Goal: Transaction & Acquisition: Purchase product/service

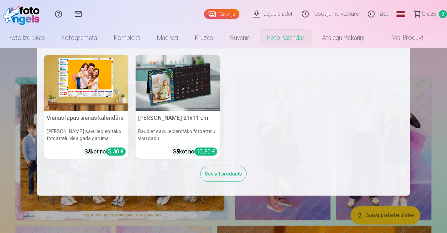
click at [294, 89] on div "Vienas lapas sienas [PERSON_NAME] savu iecienītāko fotoattēlu visa gada garumā …" at bounding box center [223, 122] width 359 height 134
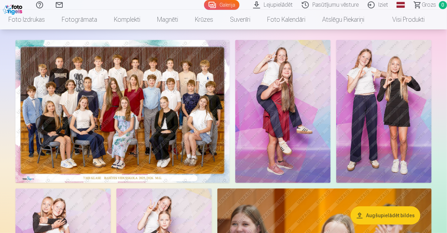
scroll to position [31, 0]
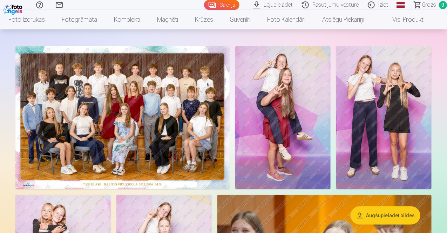
click at [178, 105] on img at bounding box center [122, 117] width 214 height 143
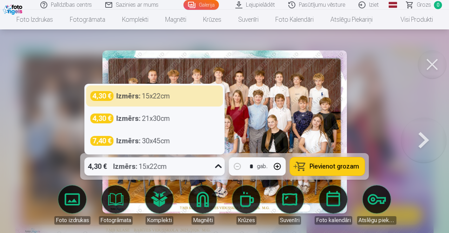
click at [216, 168] on icon at bounding box center [218, 166] width 11 height 11
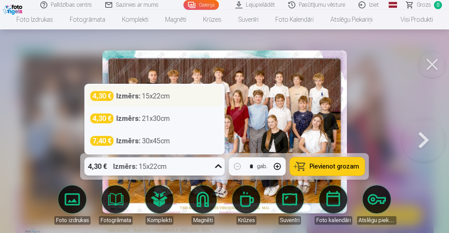
click at [168, 98] on div "Izmērs : 15x22cm" at bounding box center [143, 96] width 54 height 10
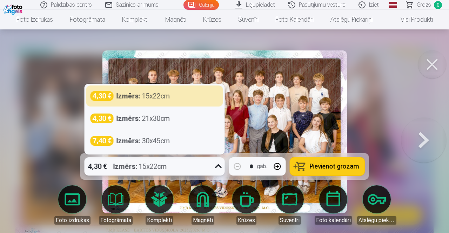
click at [216, 165] on icon at bounding box center [218, 166] width 11 height 11
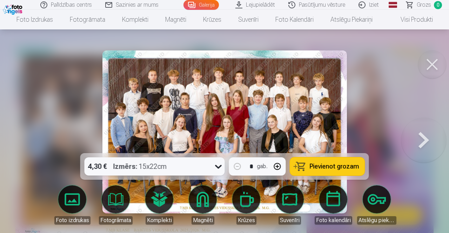
click at [434, 63] on button at bounding box center [432, 64] width 28 height 28
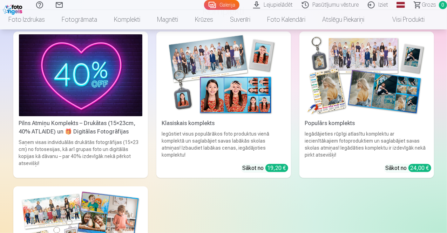
scroll to position [2680, 0]
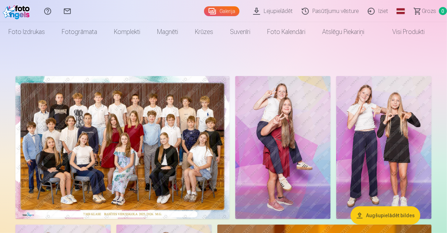
scroll to position [0, 0]
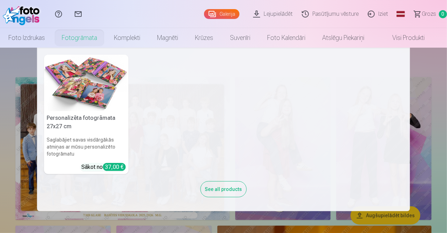
click at [93, 34] on link "Fotogrāmata" at bounding box center [79, 38] width 52 height 20
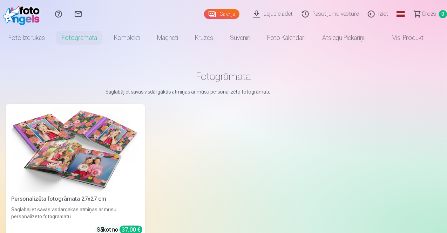
click at [65, 156] on img at bounding box center [75, 150] width 128 height 86
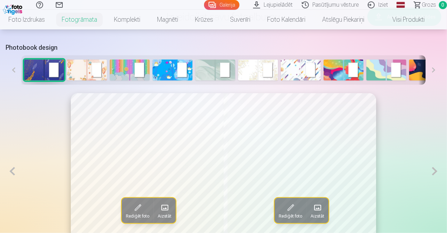
click at [251, 77] on img at bounding box center [258, 70] width 40 height 21
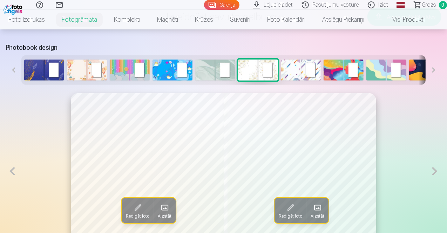
click at [80, 75] on img at bounding box center [87, 70] width 40 height 21
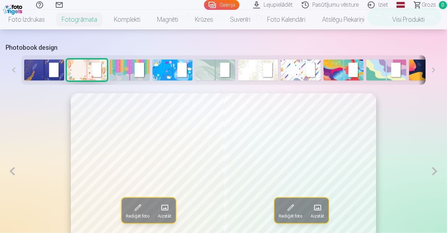
click at [116, 70] on img at bounding box center [130, 70] width 40 height 21
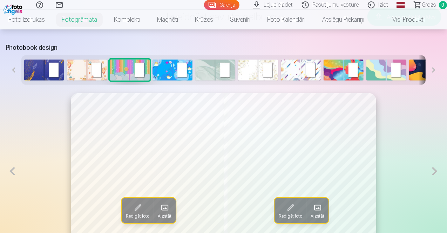
click at [7, 74] on button at bounding box center [14, 69] width 16 height 29
click at [170, 73] on img at bounding box center [172, 70] width 40 height 21
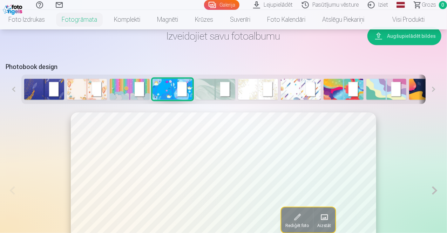
scroll to position [285, 0]
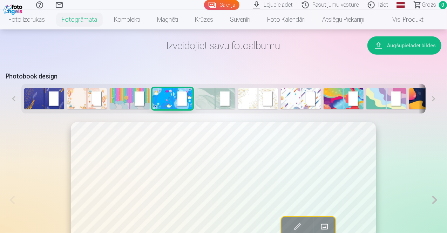
click at [205, 107] on img at bounding box center [215, 98] width 40 height 21
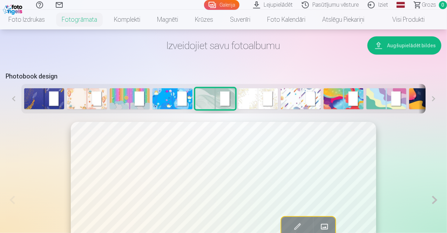
drag, startPoint x: 445, startPoint y: 36, endPoint x: 446, endPoint y: 40, distance: 3.6
click at [441, 40] on div "Izveidojiet savu fotoalbumu Augšupielādēt bildes Photobook design" at bounding box center [224, 67] width 436 height 94
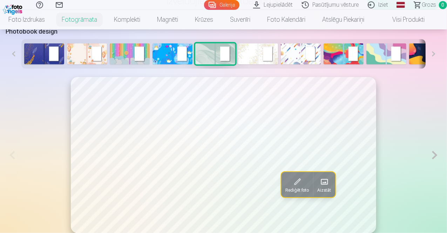
scroll to position [332, 0]
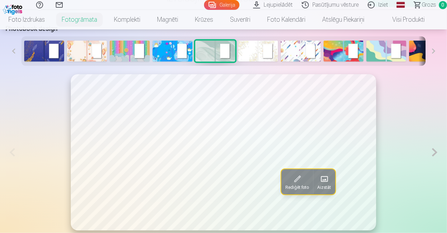
click at [291, 53] on img at bounding box center [301, 51] width 40 height 21
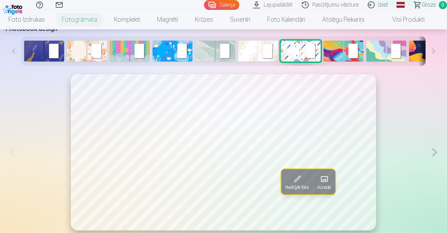
click at [334, 56] on img at bounding box center [343, 51] width 40 height 21
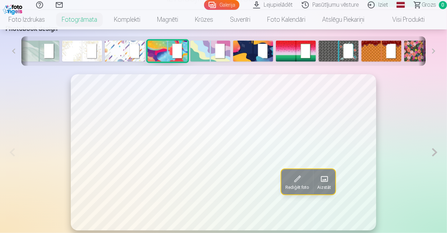
scroll to position [0, 179]
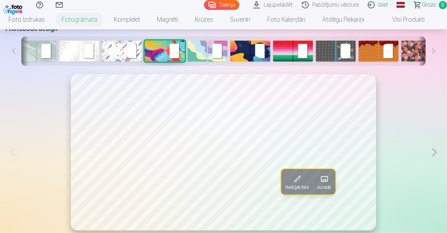
click at [376, 56] on img at bounding box center [379, 51] width 40 height 21
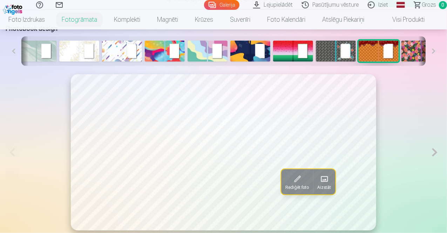
scroll to position [0, 186]
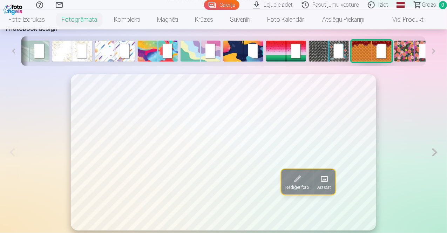
click at [415, 56] on img at bounding box center [414, 51] width 40 height 21
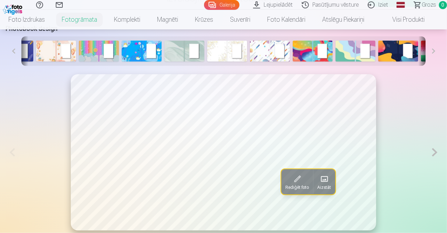
scroll to position [0, 0]
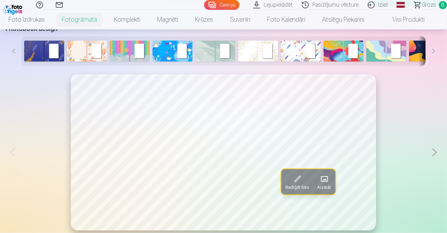
click at [441, 156] on button at bounding box center [434, 152] width 13 height 156
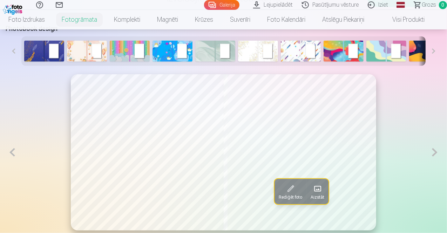
click at [441, 156] on button at bounding box center [434, 152] width 13 height 156
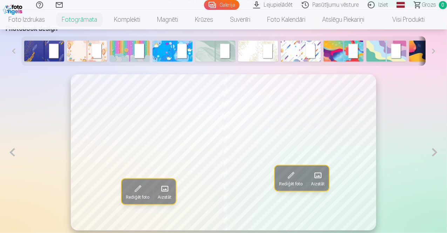
click at [246, 55] on img at bounding box center [258, 51] width 40 height 21
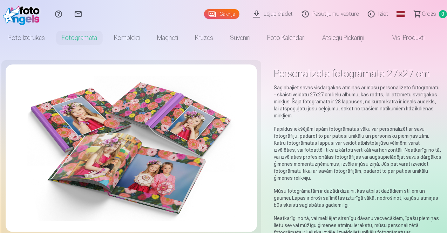
click at [204, 15] on link "Galerija" at bounding box center [221, 14] width 35 height 10
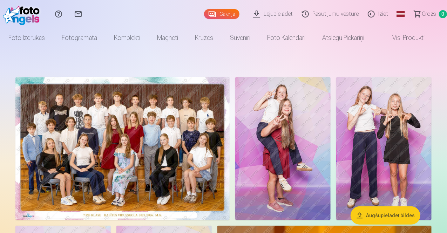
click at [187, 152] on img at bounding box center [122, 148] width 214 height 143
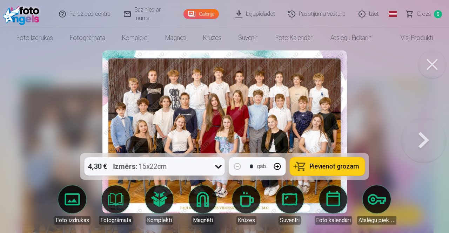
click at [315, 164] on span "Pievienot grozam" at bounding box center [333, 166] width 49 height 6
click at [419, 145] on button at bounding box center [423, 132] width 45 height 28
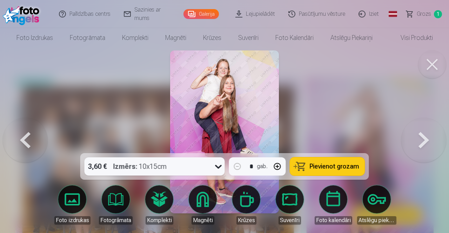
click at [338, 164] on span "Pievienot grozam" at bounding box center [333, 166] width 49 height 6
click at [422, 138] on button at bounding box center [423, 132] width 45 height 28
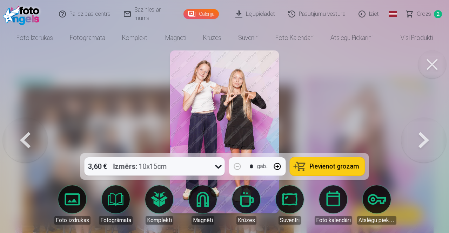
click at [329, 172] on button "Pievienot grozam" at bounding box center [327, 166] width 75 height 18
click at [423, 139] on button at bounding box center [423, 132] width 45 height 28
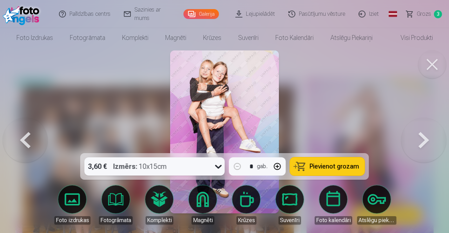
click at [333, 166] on span "Pievienot grozam" at bounding box center [333, 166] width 49 height 6
click at [424, 137] on button at bounding box center [423, 132] width 45 height 28
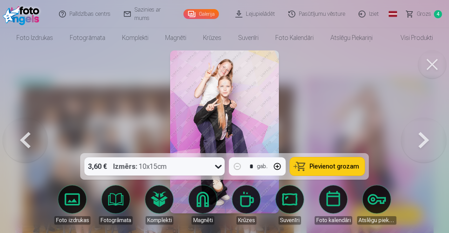
click at [336, 166] on span "Pievienot grozam" at bounding box center [333, 166] width 49 height 6
click at [422, 140] on button at bounding box center [423, 132] width 45 height 28
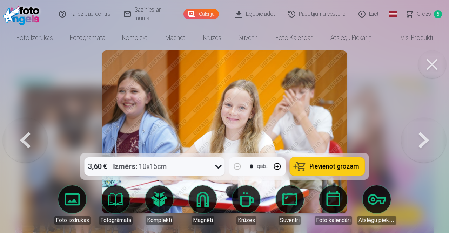
click at [346, 169] on span "Pievienot grozam" at bounding box center [333, 166] width 49 height 6
click at [422, 137] on button at bounding box center [423, 132] width 45 height 28
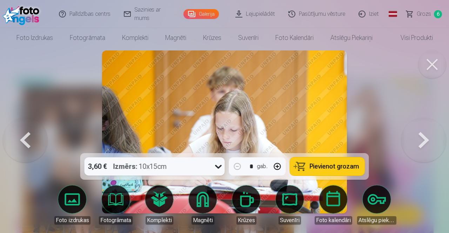
click at [348, 163] on span "Pievienot grozam" at bounding box center [333, 166] width 49 height 6
click at [423, 142] on button at bounding box center [423, 132] width 45 height 28
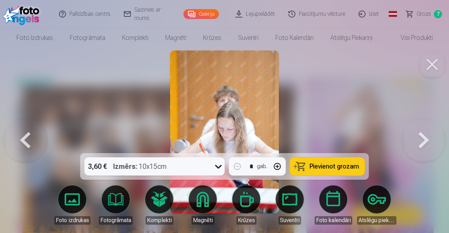
click at [334, 166] on span "Pievienot grozam" at bounding box center [333, 166] width 49 height 6
click at [428, 138] on button at bounding box center [423, 132] width 45 height 28
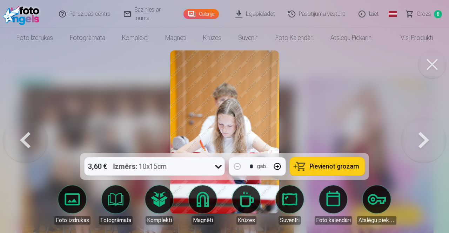
click at [428, 138] on button at bounding box center [423, 132] width 45 height 28
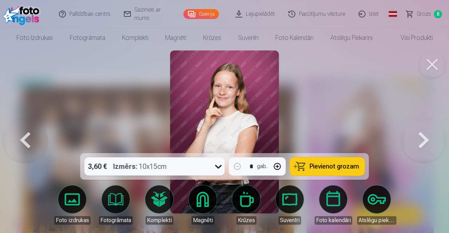
click at [334, 164] on span "Pievienot grozam" at bounding box center [333, 166] width 49 height 6
click at [423, 142] on button at bounding box center [423, 132] width 45 height 28
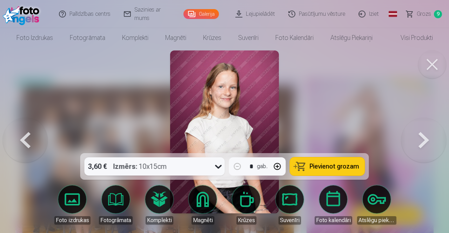
click at [346, 166] on span "Pievienot grozam" at bounding box center [333, 166] width 49 height 6
click at [420, 145] on button at bounding box center [423, 132] width 45 height 28
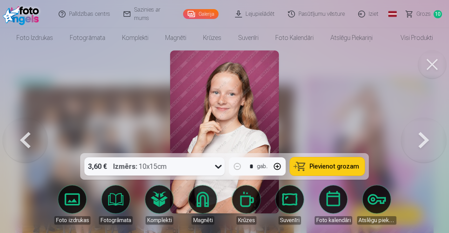
click at [328, 162] on button "Pievienot grozam" at bounding box center [327, 166] width 75 height 18
click at [422, 144] on button at bounding box center [423, 132] width 45 height 28
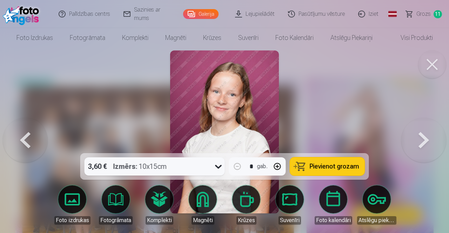
click at [331, 168] on span "Pievienot grozam" at bounding box center [333, 166] width 49 height 6
click at [422, 146] on button at bounding box center [423, 132] width 45 height 28
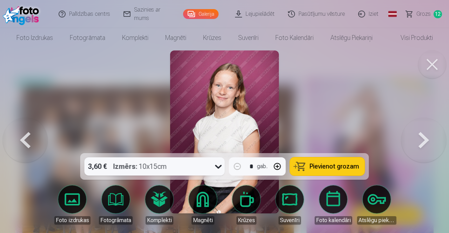
click at [346, 164] on span "Pievienot grozam" at bounding box center [333, 166] width 49 height 6
click at [430, 136] on button at bounding box center [423, 132] width 45 height 28
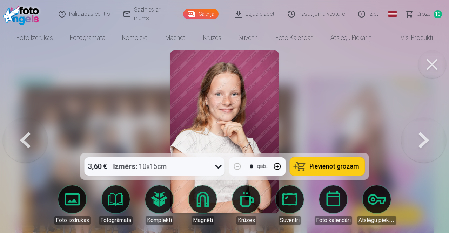
click at [328, 173] on button "Pievienot grozam" at bounding box center [327, 166] width 75 height 18
click at [430, 145] on button at bounding box center [423, 132] width 45 height 28
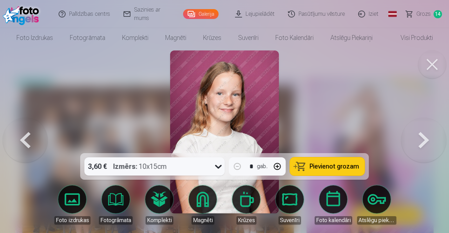
click at [318, 167] on span "Pievienot grozam" at bounding box center [333, 166] width 49 height 6
click at [422, 138] on button at bounding box center [423, 132] width 45 height 28
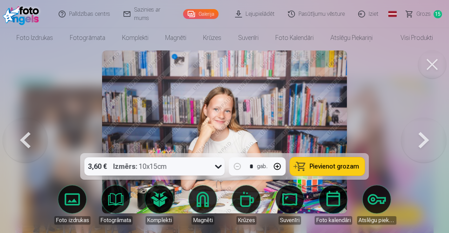
click at [335, 170] on span "Pievienot grozam" at bounding box center [333, 166] width 49 height 6
click at [424, 140] on button at bounding box center [423, 132] width 45 height 28
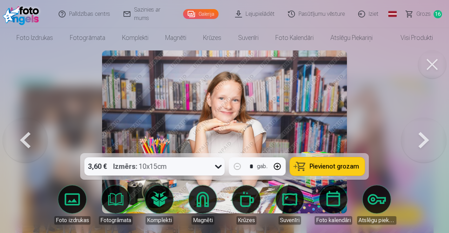
click at [334, 168] on span "Pievienot grozam" at bounding box center [333, 166] width 49 height 6
click at [425, 135] on button at bounding box center [423, 132] width 45 height 28
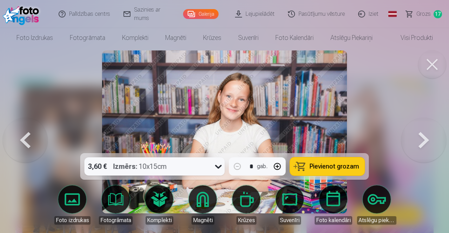
click at [333, 168] on span "Pievienot grozam" at bounding box center [333, 166] width 49 height 6
click at [419, 137] on button at bounding box center [423, 132] width 45 height 28
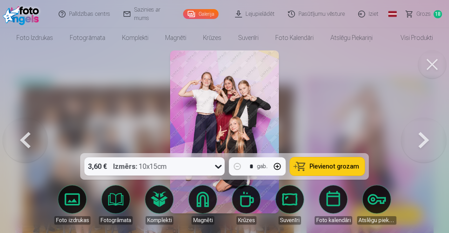
click at [323, 168] on span "Pievienot grozam" at bounding box center [333, 166] width 49 height 6
click at [419, 139] on button at bounding box center [423, 132] width 45 height 28
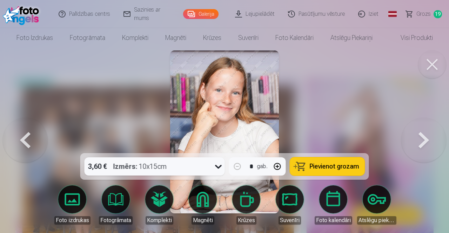
click at [331, 165] on span "Pievienot grozam" at bounding box center [333, 166] width 49 height 6
click at [421, 142] on button at bounding box center [423, 132] width 45 height 28
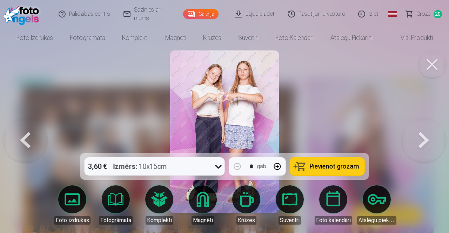
click at [343, 169] on span "Pievienot grozam" at bounding box center [333, 166] width 49 height 6
click at [420, 138] on button at bounding box center [423, 132] width 45 height 28
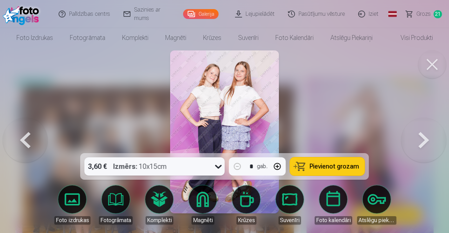
click at [348, 166] on span "Pievienot grozam" at bounding box center [333, 166] width 49 height 6
click at [427, 136] on button at bounding box center [423, 132] width 45 height 28
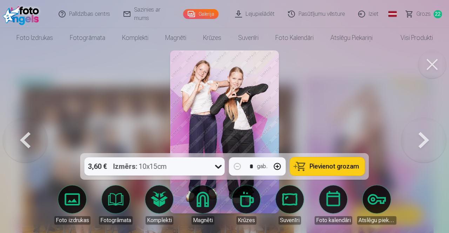
click at [328, 163] on span "Pievienot grozam" at bounding box center [333, 166] width 49 height 6
click at [423, 141] on button at bounding box center [423, 132] width 45 height 28
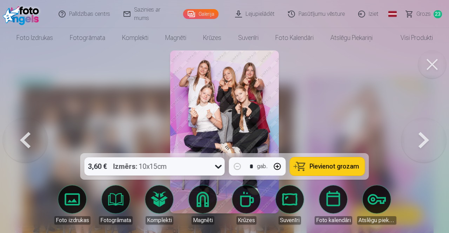
click at [330, 164] on span "Pievienot grozam" at bounding box center [333, 166] width 49 height 6
click at [423, 139] on button at bounding box center [423, 132] width 45 height 28
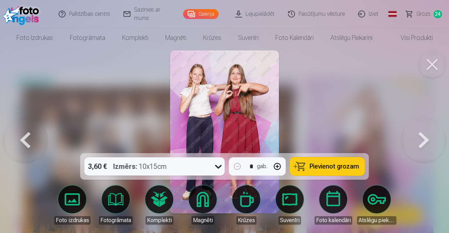
click at [341, 164] on span "Pievienot grozam" at bounding box center [333, 166] width 49 height 6
click at [421, 133] on button at bounding box center [423, 132] width 45 height 28
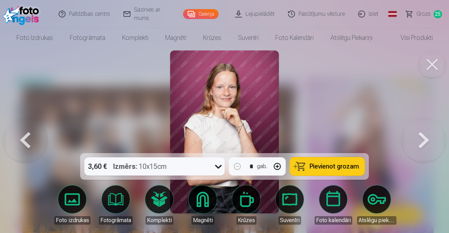
click at [336, 171] on button "Pievienot grozam" at bounding box center [327, 166] width 75 height 18
click at [422, 135] on button at bounding box center [423, 132] width 45 height 28
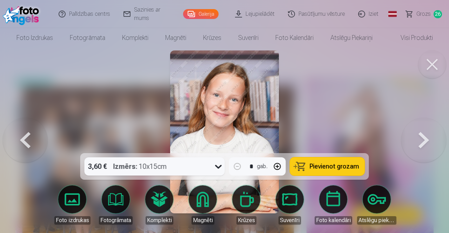
click at [342, 165] on span "Pievienot grozam" at bounding box center [333, 166] width 49 height 6
click at [427, 138] on button at bounding box center [423, 132] width 45 height 28
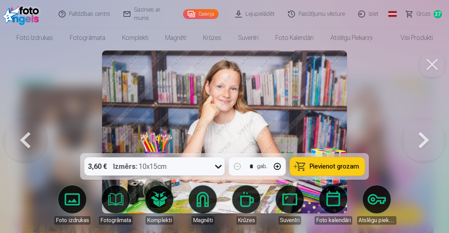
click at [351, 164] on span "Pievienot grozam" at bounding box center [333, 166] width 49 height 6
click at [425, 136] on button at bounding box center [423, 132] width 45 height 28
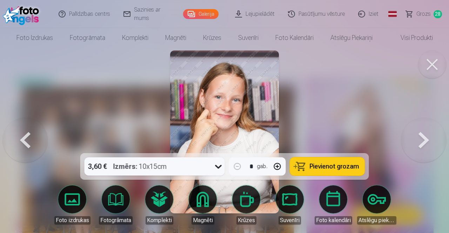
click at [332, 163] on span "Pievienot grozam" at bounding box center [333, 166] width 49 height 6
click at [429, 137] on button at bounding box center [423, 132] width 45 height 28
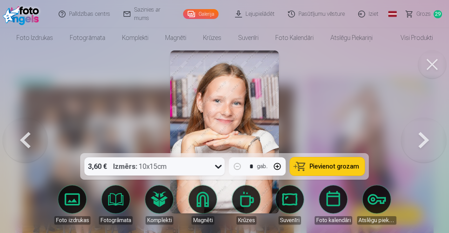
click at [326, 169] on span "Pievienot grozam" at bounding box center [333, 166] width 49 height 6
click at [420, 144] on button at bounding box center [423, 132] width 45 height 28
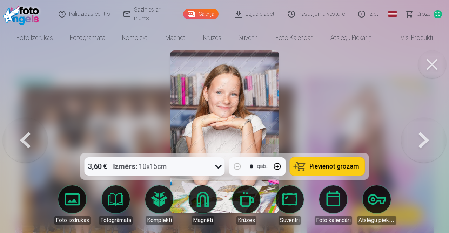
click at [347, 166] on span "Pievienot grozam" at bounding box center [333, 166] width 49 height 6
click at [423, 132] on button at bounding box center [423, 132] width 45 height 28
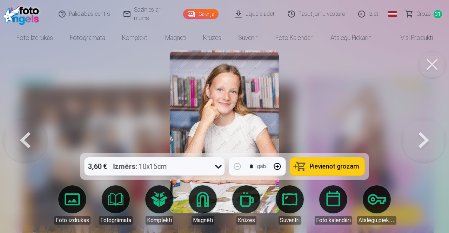
click at [344, 167] on span "Pievienot grozam" at bounding box center [333, 166] width 49 height 6
click at [426, 139] on button at bounding box center [423, 132] width 45 height 28
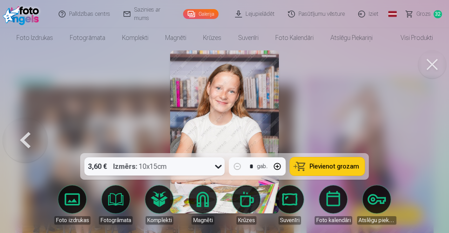
click at [341, 170] on span "Pievienot grozam" at bounding box center [333, 166] width 49 height 6
click at [432, 62] on button at bounding box center [432, 64] width 28 height 28
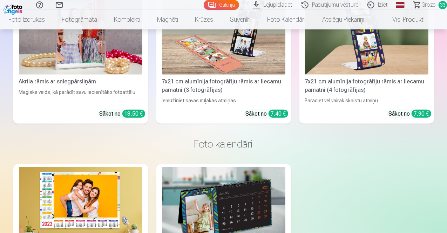
scroll to position [4351, 0]
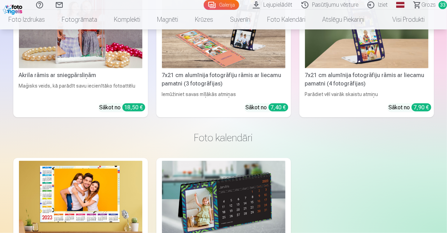
click at [357, 22] on link "Atslēgu piekariņi" at bounding box center [343, 20] width 59 height 20
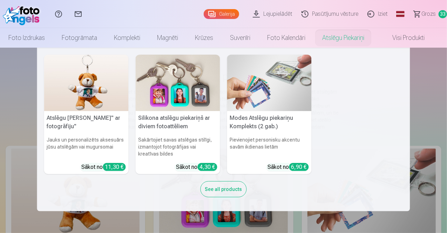
click at [278, 86] on img at bounding box center [269, 83] width 84 height 56
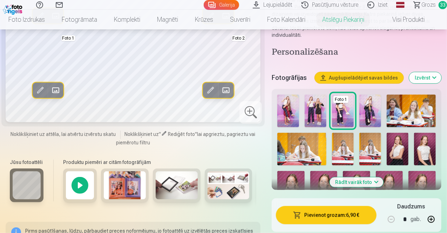
scroll to position [114, 0]
click at [438, 72] on button "Izvērst" at bounding box center [425, 77] width 32 height 11
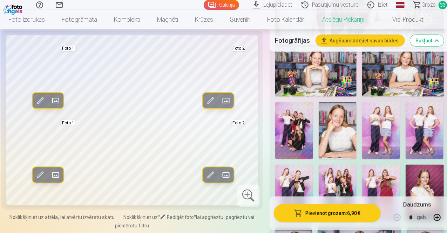
scroll to position [488, 0]
click at [301, 113] on img at bounding box center [294, 130] width 38 height 57
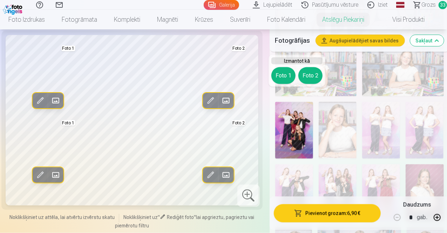
click at [277, 76] on button "Foto 1" at bounding box center [283, 75] width 24 height 17
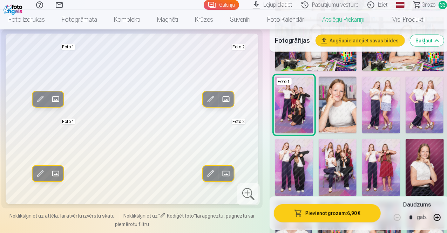
scroll to position [517, 0]
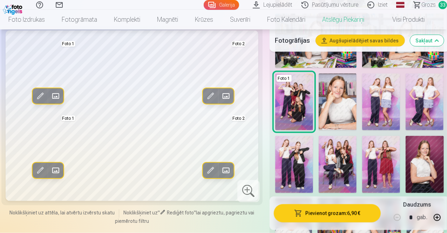
click at [341, 142] on img at bounding box center [338, 164] width 38 height 57
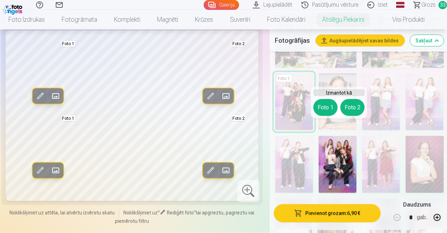
click at [357, 107] on button "Foto 2" at bounding box center [352, 107] width 24 height 17
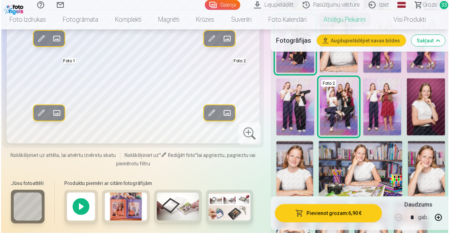
scroll to position [561, 0]
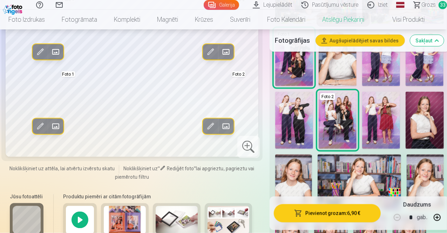
click at [344, 215] on button "Pievienot grozam : 6,90 €" at bounding box center [327, 213] width 107 height 18
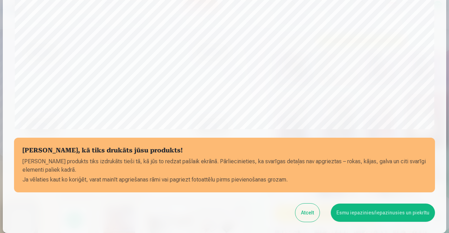
scroll to position [224, 0]
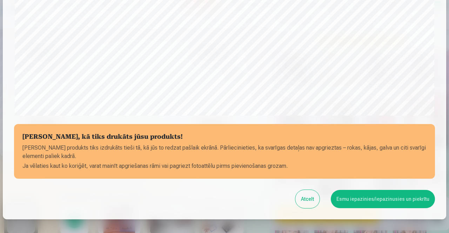
click at [391, 199] on button "Esmu iepazinies/iepazinusies un piekrītu" at bounding box center [383, 199] width 104 height 18
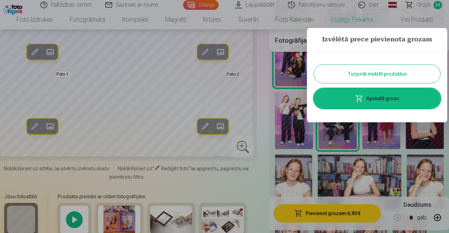
click at [404, 102] on link "Apskatīt grozu" at bounding box center [377, 99] width 126 height 20
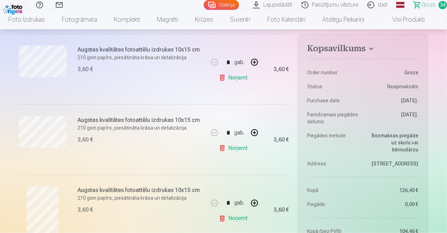
scroll to position [496, 0]
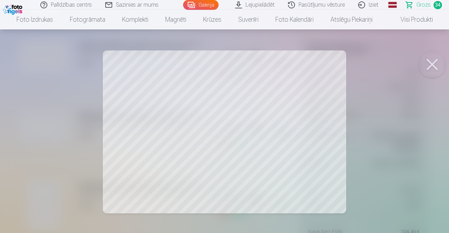
click at [429, 62] on button at bounding box center [432, 64] width 28 height 28
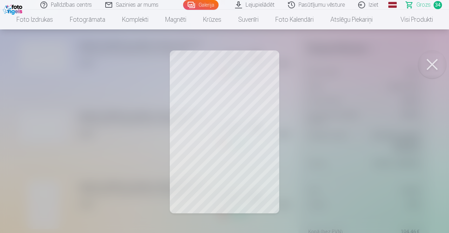
click at [435, 60] on button at bounding box center [432, 64] width 28 height 28
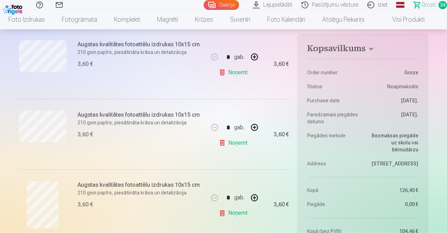
click at [234, 212] on link "Noņemt" at bounding box center [235, 213] width 32 height 14
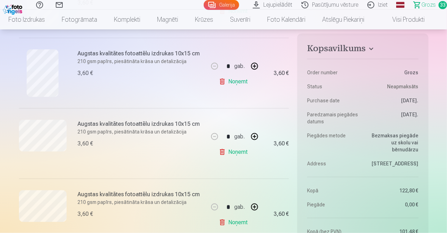
scroll to position [432, 0]
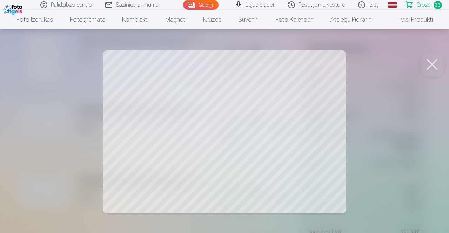
click at [429, 65] on button at bounding box center [432, 64] width 28 height 28
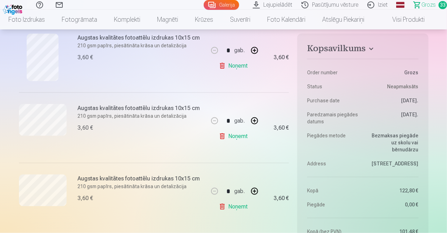
click at [247, 137] on link "Noņemt" at bounding box center [235, 136] width 32 height 14
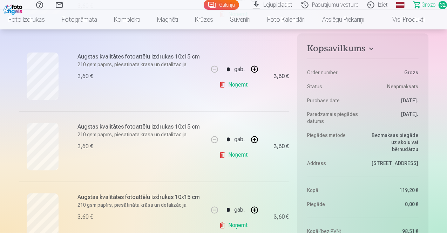
scroll to position [559, 0]
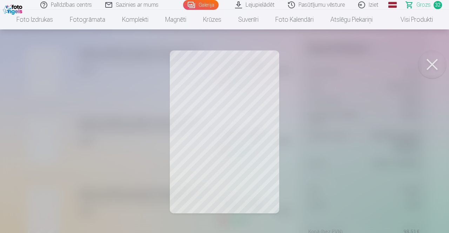
click at [429, 66] on button at bounding box center [432, 64] width 28 height 28
click at [435, 62] on button at bounding box center [432, 64] width 28 height 28
click at [433, 61] on button at bounding box center [432, 64] width 28 height 28
click at [37, 73] on div at bounding box center [224, 116] width 449 height 233
click at [433, 59] on button at bounding box center [432, 64] width 28 height 28
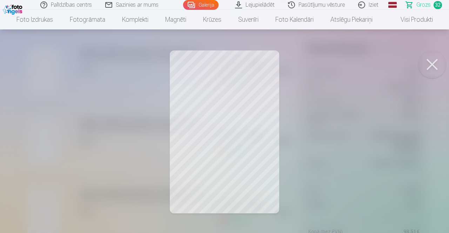
click at [439, 65] on button at bounding box center [432, 64] width 28 height 28
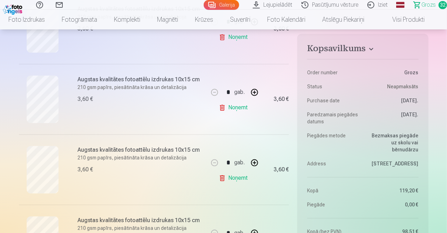
scroll to position [682, 0]
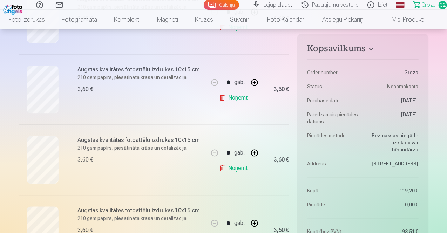
click at [237, 95] on link "Noņemt" at bounding box center [235, 98] width 32 height 14
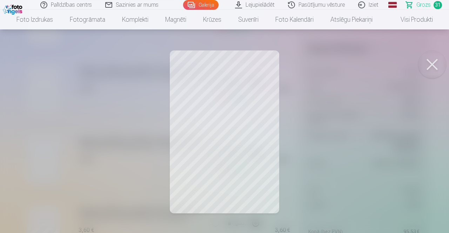
click at [438, 63] on button at bounding box center [432, 64] width 28 height 28
click at [435, 57] on button at bounding box center [432, 64] width 28 height 28
click at [433, 60] on button at bounding box center [432, 64] width 28 height 28
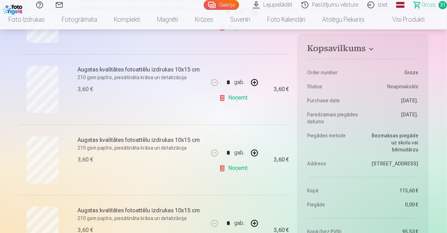
click at [247, 166] on link "Noņemt" at bounding box center [235, 168] width 32 height 14
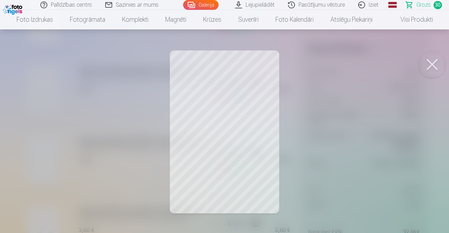
click at [432, 59] on button at bounding box center [432, 64] width 28 height 28
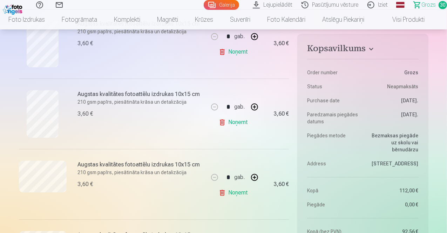
scroll to position [774, 0]
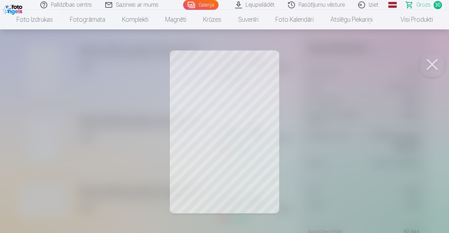
click at [428, 67] on button at bounding box center [432, 64] width 28 height 28
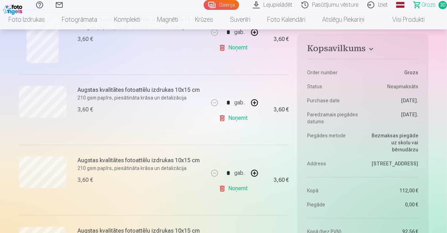
scroll to position [868, 0]
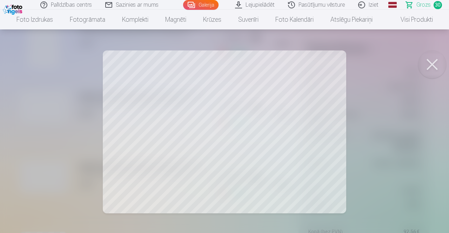
click at [437, 63] on button at bounding box center [432, 64] width 28 height 28
click at [440, 67] on button at bounding box center [432, 64] width 28 height 28
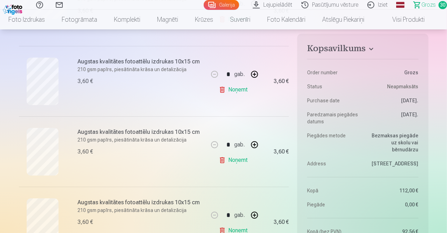
scroll to position [1103, 0]
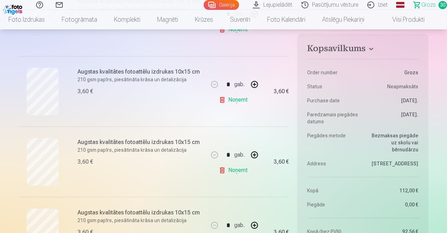
click at [243, 166] on link "Noņemt" at bounding box center [235, 170] width 32 height 14
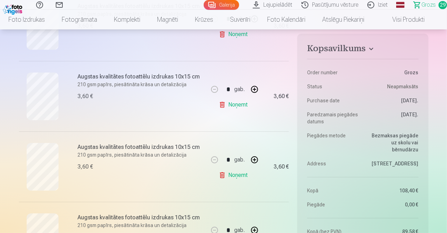
scroll to position [1228, 0]
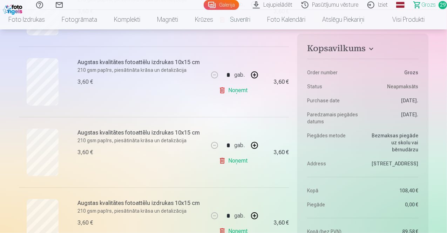
scroll to position [1469, 0]
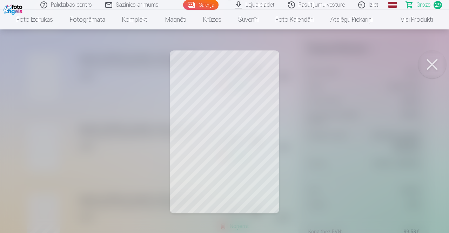
click at [436, 63] on button at bounding box center [432, 64] width 28 height 28
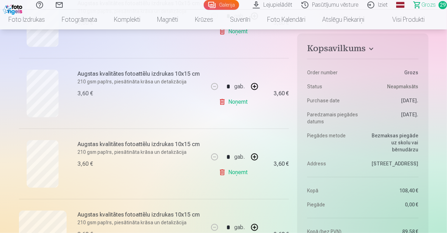
scroll to position [1528, 0]
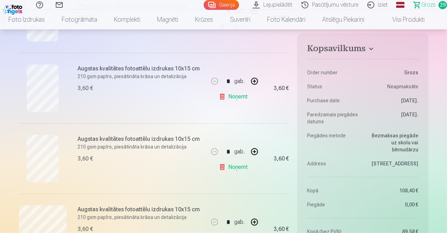
click at [230, 164] on link "Noņemt" at bounding box center [235, 167] width 32 height 14
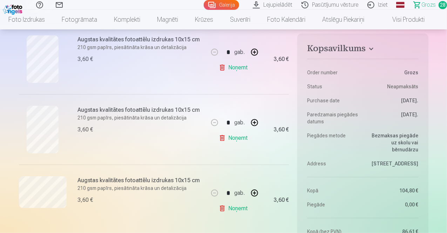
scroll to position [1511, 0]
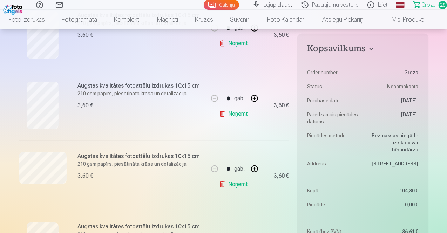
click at [245, 183] on link "Noņemt" at bounding box center [235, 184] width 32 height 14
click at [234, 184] on link "Noņemt" at bounding box center [235, 184] width 32 height 14
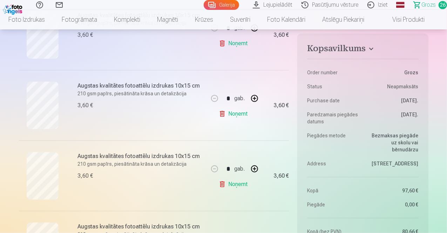
click at [243, 185] on link "Noņemt" at bounding box center [235, 184] width 32 height 14
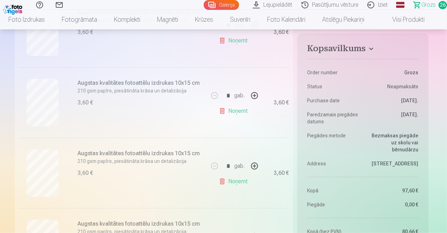
scroll to position [1603, 0]
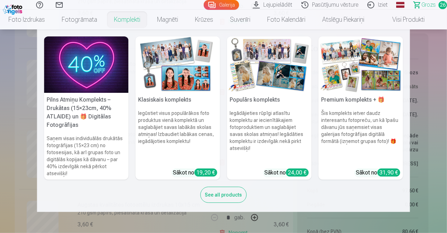
click at [13, 120] on nav "Pilns Atmiņu Komplekts – Drukātas (15×23cm, 40% ATLAIDE) un 🎁 Digitālas Fotogrā…" at bounding box center [223, 120] width 447 height 183
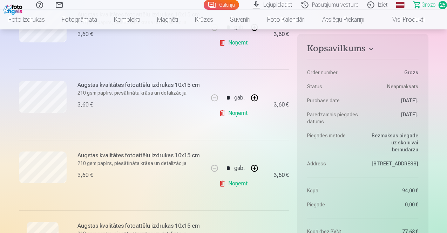
scroll to position [934, 0]
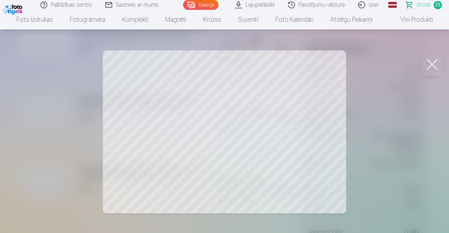
click at [430, 67] on button at bounding box center [432, 64] width 28 height 28
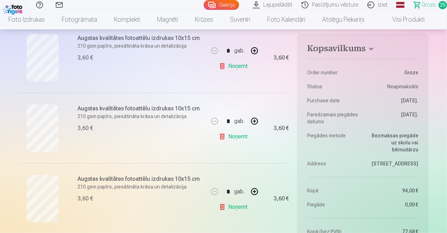
scroll to position [1540, 0]
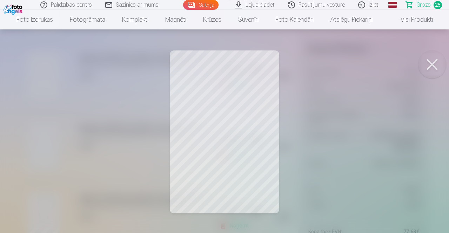
click at [432, 65] on button at bounding box center [432, 64] width 28 height 28
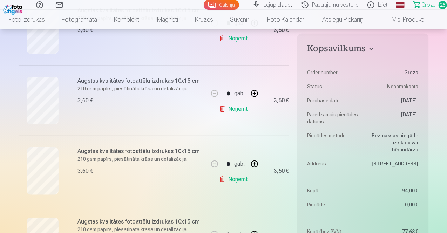
scroll to position [1554, 0]
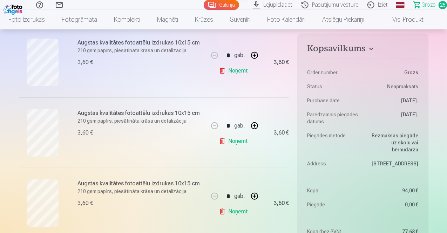
click at [234, 142] on link "Noņemt" at bounding box center [235, 141] width 32 height 14
click at [232, 143] on link "Noņemt" at bounding box center [235, 141] width 32 height 14
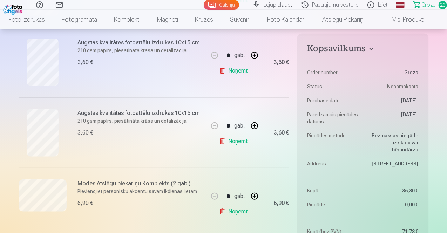
click at [238, 137] on link "Noņemt" at bounding box center [235, 141] width 32 height 14
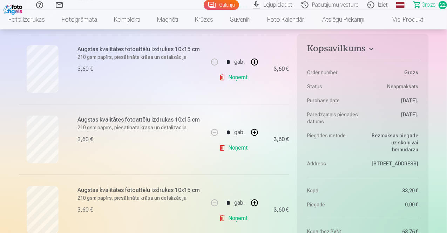
scroll to position [1408, 0]
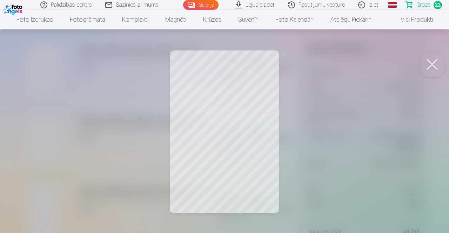
click at [437, 64] on button at bounding box center [432, 64] width 28 height 28
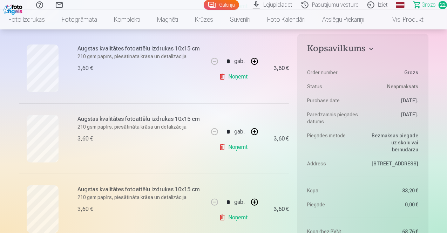
drag, startPoint x: 446, startPoint y: 82, endPoint x: 445, endPoint y: 75, distance: 7.1
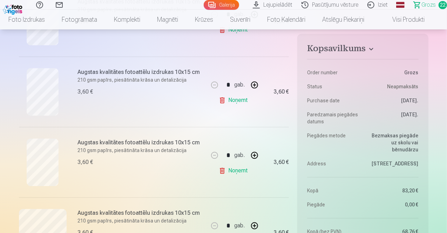
scroll to position [741, 0]
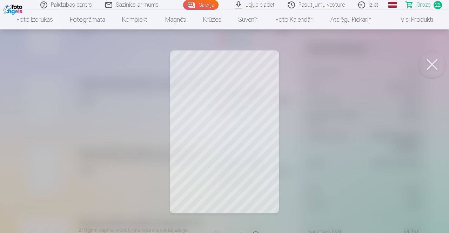
click at [431, 62] on button at bounding box center [432, 64] width 28 height 28
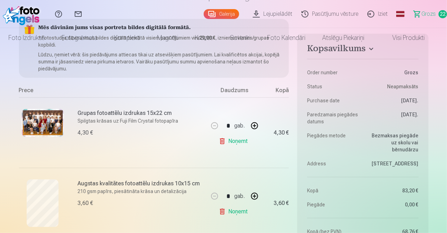
scroll to position [0, 0]
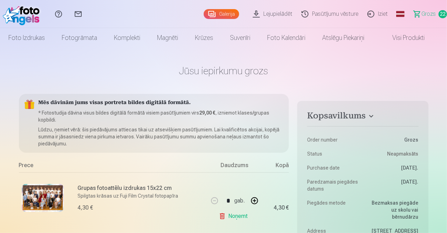
click at [204, 15] on link "Galerija" at bounding box center [221, 14] width 35 height 10
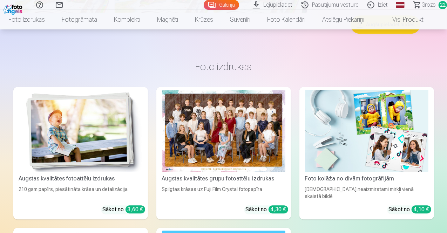
scroll to position [2302, 0]
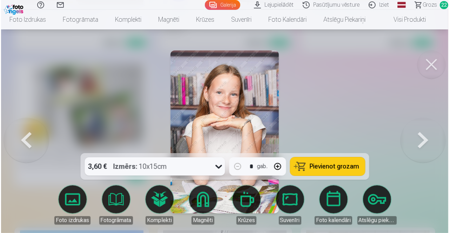
scroll to position [3386, 0]
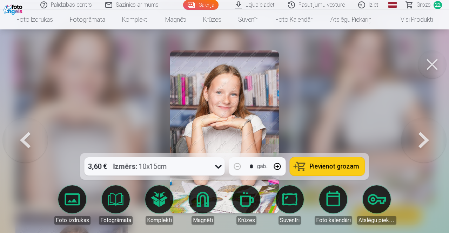
click at [19, 139] on button at bounding box center [25, 132] width 45 height 28
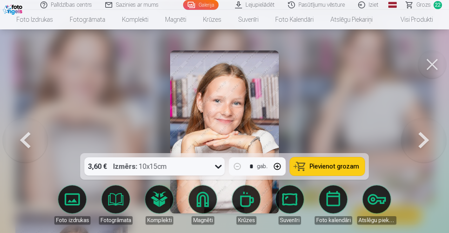
click at [424, 136] on button at bounding box center [423, 132] width 45 height 28
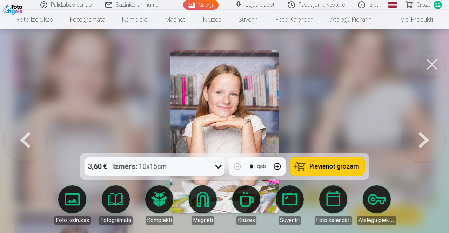
click at [325, 172] on button "Pievienot grozam" at bounding box center [327, 166] width 75 height 18
click at [437, 63] on button at bounding box center [432, 64] width 28 height 28
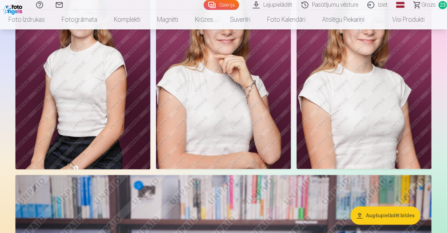
scroll to position [470, 0]
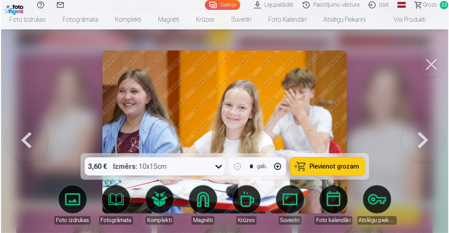
scroll to position [471, 0]
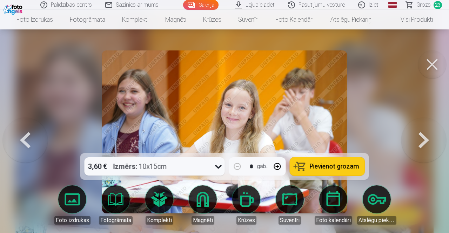
click at [337, 167] on span "Pievienot grozam" at bounding box center [333, 166] width 49 height 6
click at [437, 63] on button at bounding box center [432, 64] width 28 height 28
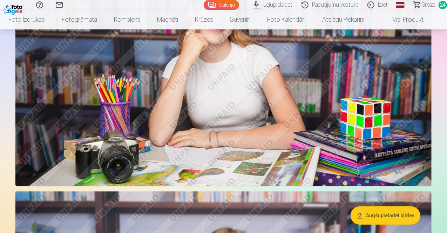
scroll to position [965, 0]
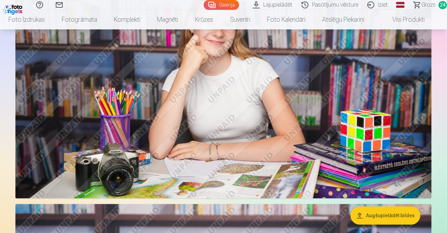
click at [438, 6] on span "24" at bounding box center [442, 5] width 8 height 8
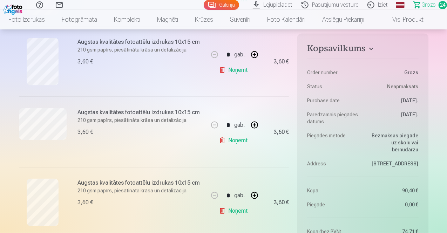
scroll to position [456, 0]
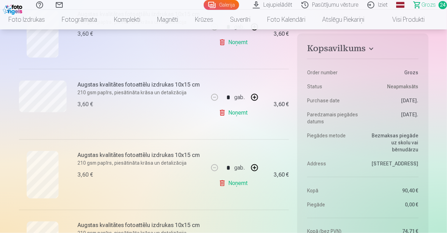
drag, startPoint x: 446, startPoint y: 34, endPoint x: 447, endPoint y: 18, distance: 15.8
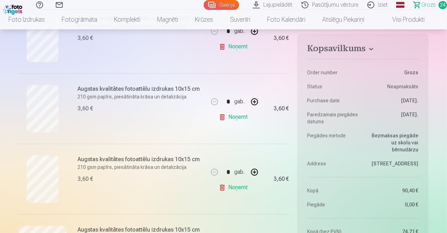
scroll to position [724, 0]
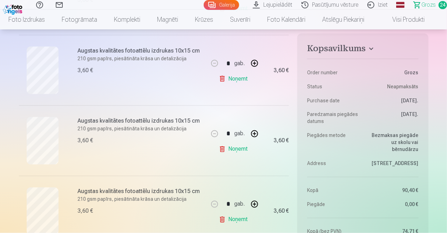
scroll to position [610, 0]
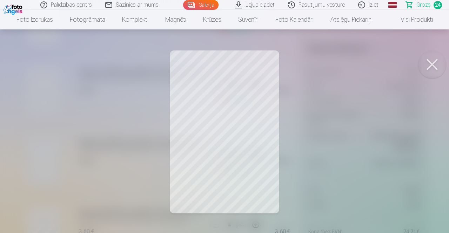
click at [432, 59] on button at bounding box center [432, 64] width 28 height 28
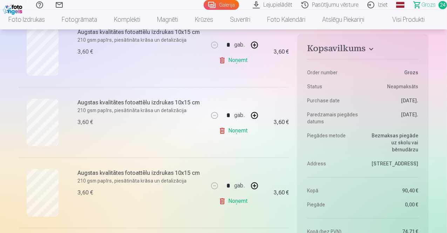
scroll to position [715, 0]
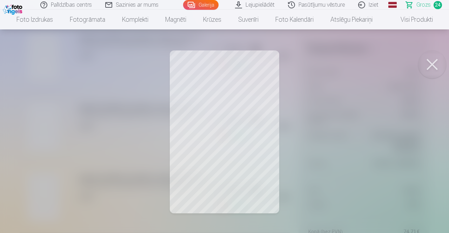
click at [431, 70] on button at bounding box center [432, 64] width 28 height 28
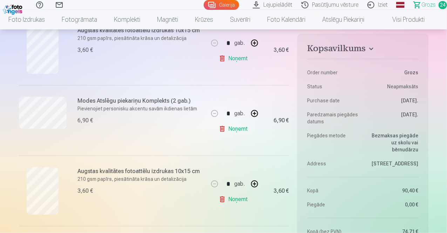
scroll to position [1539, 0]
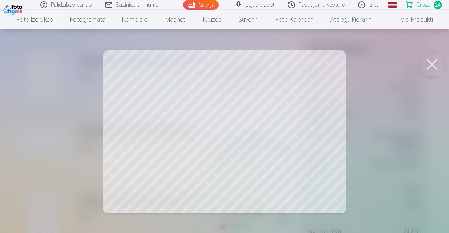
click at [438, 63] on button at bounding box center [432, 64] width 28 height 28
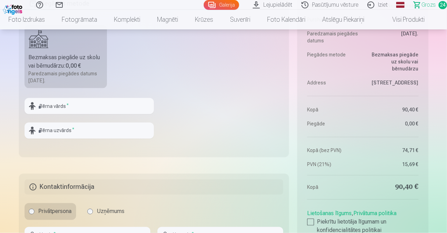
scroll to position [1858, 0]
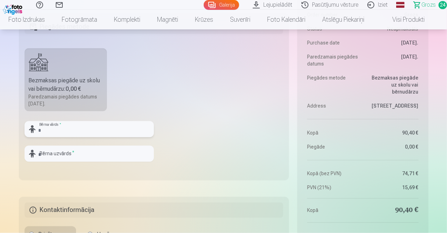
click at [76, 129] on input "text" at bounding box center [89, 129] width 129 height 16
type input "******"
click at [69, 149] on input "text" at bounding box center [89, 154] width 129 height 16
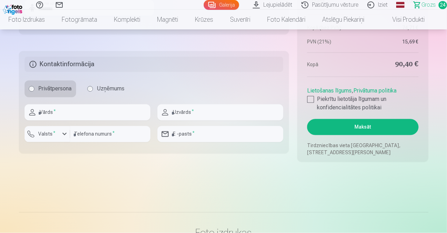
scroll to position [1991, 0]
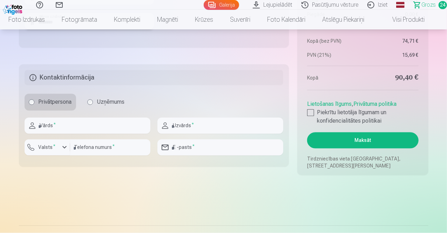
type input "********"
click at [105, 119] on input "text" at bounding box center [88, 126] width 126 height 16
type input "******"
click at [203, 119] on input "text" at bounding box center [220, 126] width 126 height 16
type input "********"
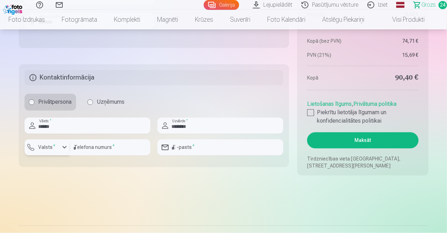
click at [53, 148] on label "Valsts *" at bounding box center [47, 147] width 23 height 7
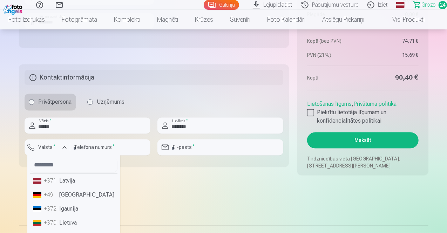
click at [67, 178] on li "+371 Latvija" at bounding box center [73, 181] width 87 height 14
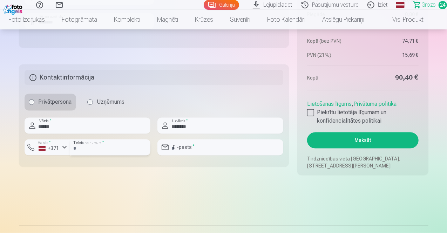
click at [111, 146] on input "number" at bounding box center [110, 147] width 80 height 16
type input "********"
click at [209, 143] on input "email" at bounding box center [220, 147] width 126 height 16
type input "**********"
click at [311, 109] on div at bounding box center [310, 112] width 7 height 7
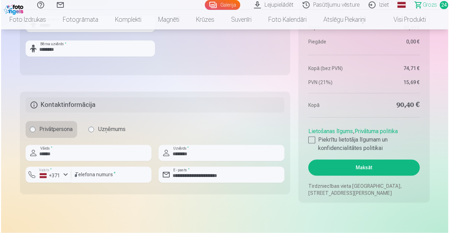
scroll to position [1968, 0]
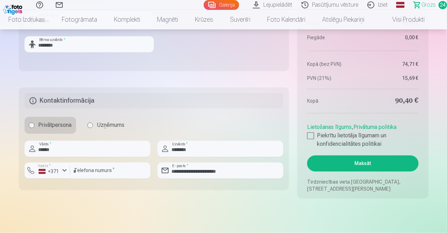
click at [379, 163] on button "Maksāt" at bounding box center [362, 164] width 111 height 16
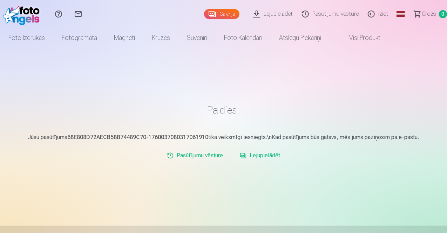
click at [267, 155] on link "Lejupielādēt" at bounding box center [260, 156] width 46 height 14
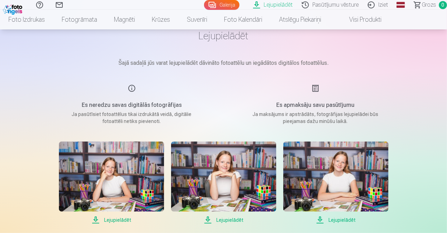
scroll to position [41, 0]
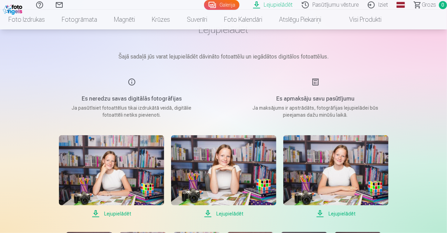
drag, startPoint x: 447, startPoint y: 48, endPoint x: 448, endPoint y: 60, distance: 12.4
click at [447, 60] on html "Palīdzības centrs Sazinies ar mums Galerija Lejupielādēt Pasūtījumu vēsture Izi…" at bounding box center [223, 75] width 447 height 233
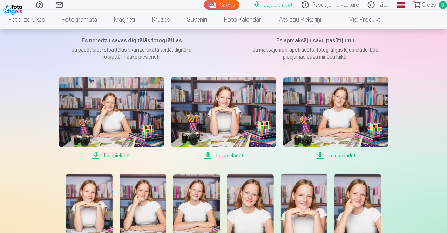
scroll to position [90, 0]
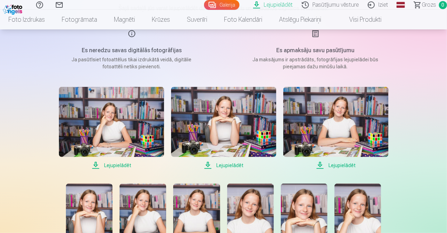
click at [135, 117] on img at bounding box center [111, 122] width 105 height 70
click at [229, 165] on span "Lejupielādēt" at bounding box center [223, 165] width 105 height 8
click at [347, 164] on span "Lejupielādēt" at bounding box center [335, 165] width 105 height 8
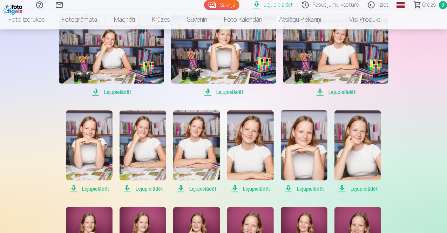
scroll to position [174, 0]
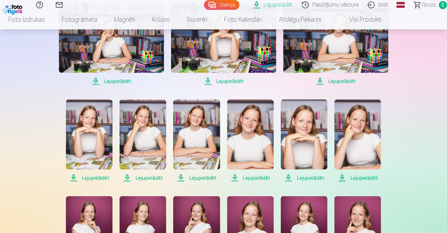
click at [94, 176] on span "Lejupielādēt" at bounding box center [89, 178] width 47 height 8
click at [149, 178] on span "Lejupielādēt" at bounding box center [143, 178] width 47 height 8
click at [201, 180] on span "Lejupielādēt" at bounding box center [196, 178] width 47 height 8
click at [257, 176] on span "Lejupielādēt" at bounding box center [250, 178] width 47 height 8
click at [307, 176] on span "Lejupielādēt" at bounding box center [304, 178] width 47 height 8
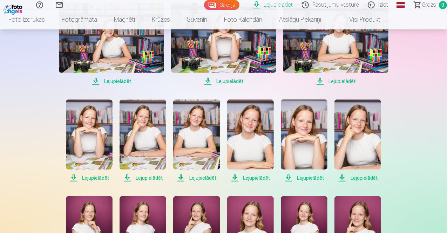
click at [358, 178] on span "Lejupielādēt" at bounding box center [357, 178] width 47 height 8
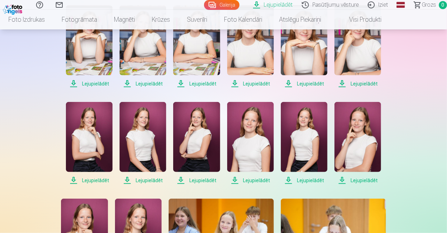
scroll to position [277, 0]
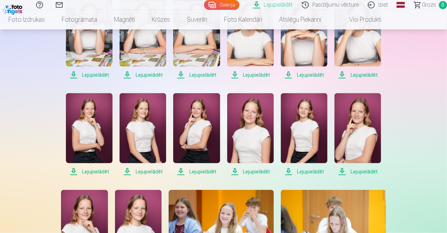
click at [96, 172] on span "Lejupielādēt" at bounding box center [89, 172] width 47 height 8
click at [148, 170] on span "Lejupielādēt" at bounding box center [143, 172] width 47 height 8
click at [198, 173] on span "Lejupielādēt" at bounding box center [196, 172] width 47 height 8
click at [254, 172] on span "Lejupielādēt" at bounding box center [250, 172] width 47 height 8
click at [305, 173] on span "Lejupielādēt" at bounding box center [304, 172] width 47 height 8
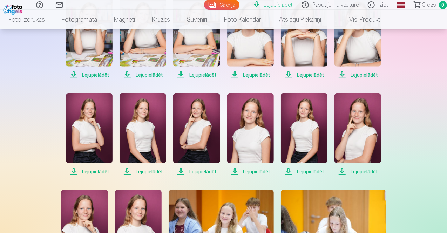
click at [356, 173] on span "Lejupielādēt" at bounding box center [357, 172] width 47 height 8
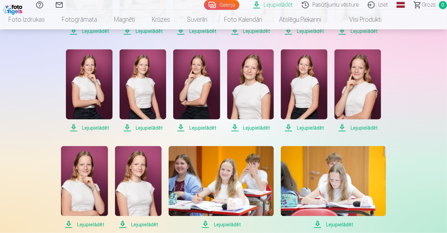
scroll to position [322, 0]
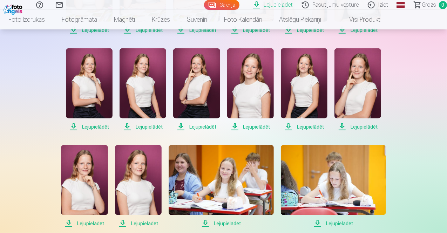
click at [89, 223] on span "Lejupielādēt" at bounding box center [84, 223] width 47 height 8
click at [139, 227] on span "Lejupielādēt" at bounding box center [138, 223] width 47 height 8
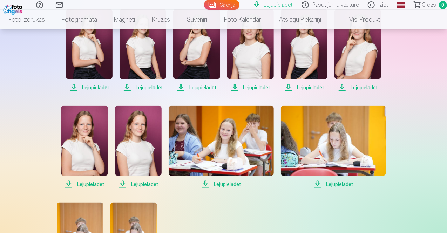
scroll to position [368, 0]
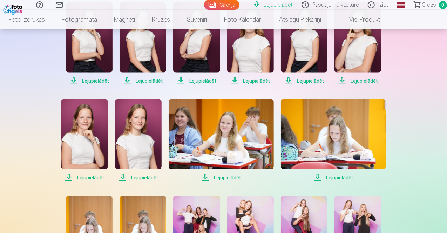
click at [231, 177] on span "Lejupielādēt" at bounding box center [221, 177] width 105 height 8
click at [340, 180] on span "Lejupielādēt" at bounding box center [333, 177] width 105 height 8
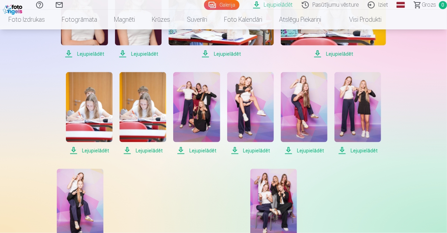
scroll to position [492, 0]
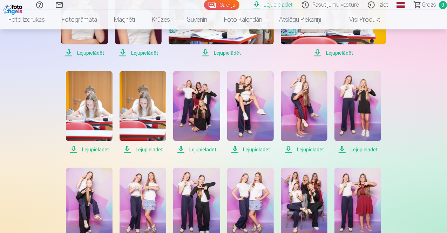
click at [91, 145] on span "Lejupielādēt" at bounding box center [89, 149] width 47 height 8
click at [199, 152] on span "Lejupielādēt" at bounding box center [196, 149] width 47 height 8
click at [261, 150] on span "Lejupielādēt" at bounding box center [250, 149] width 47 height 8
click at [300, 150] on span "Lejupielādēt" at bounding box center [304, 149] width 47 height 8
click at [370, 148] on span "Lejupielādēt" at bounding box center [357, 149] width 47 height 8
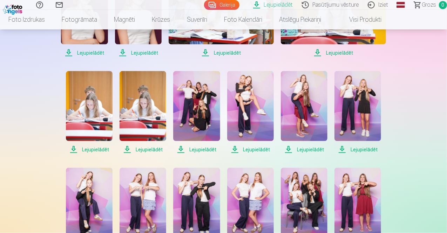
click at [432, 130] on div "Lejupielādēt Šajā sadaļā jūs varat lejupielādēt dāvināto fotoattēlu un iegādāto…" at bounding box center [223, 41] width 421 height 1066
click at [409, 226] on div "Lejupielādēt Šajā sadaļā jūs varat lejupielādēt dāvināto fotoattēlu un iegādāto…" at bounding box center [223, 41] width 421 height 1066
drag, startPoint x: 447, startPoint y: 126, endPoint x: 448, endPoint y: 135, distance: 8.9
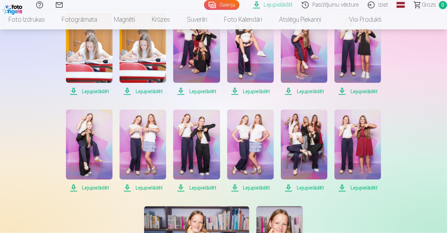
scroll to position [547, 0]
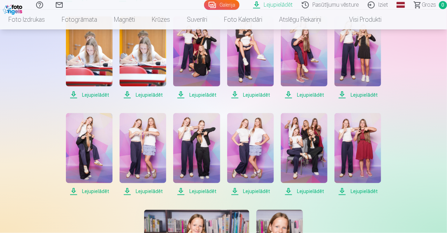
click at [98, 189] on span "Lejupielādēt" at bounding box center [89, 192] width 47 height 8
click at [143, 191] on span "Lejupielādēt" at bounding box center [143, 192] width 47 height 8
click at [199, 192] on span "Lejupielādēt" at bounding box center [196, 192] width 47 height 8
click at [256, 189] on span "Lejupielādēt" at bounding box center [250, 192] width 47 height 8
click at [311, 190] on span "Lejupielādēt" at bounding box center [304, 192] width 47 height 8
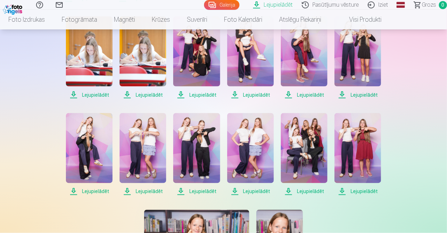
click at [369, 189] on span "Lejupielādēt" at bounding box center [357, 192] width 47 height 8
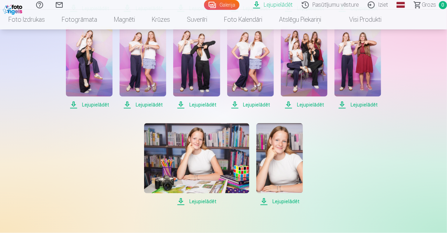
scroll to position [638, 0]
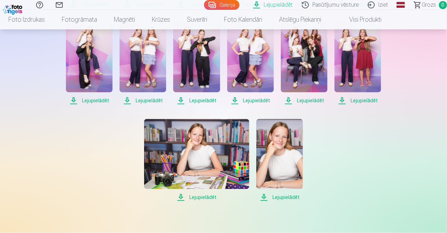
click at [211, 197] on span "Lejupielādēt" at bounding box center [196, 197] width 105 height 8
click at [286, 198] on span "Lejupielādēt" at bounding box center [279, 197] width 47 height 8
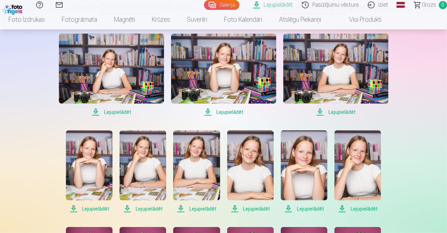
scroll to position [90, 0]
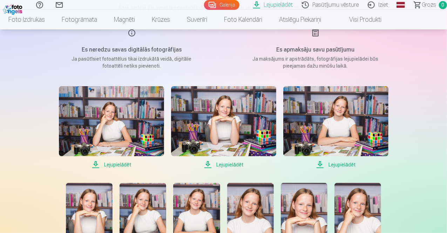
click at [18, 7] on img at bounding box center [13, 9] width 21 height 12
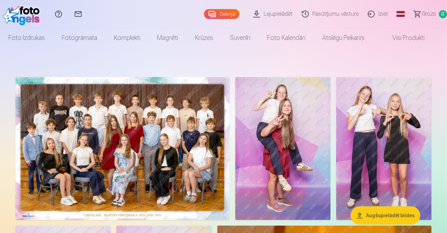
click at [379, 11] on link "Iziet" at bounding box center [378, 14] width 29 height 28
